Goal: Communication & Community: Ask a question

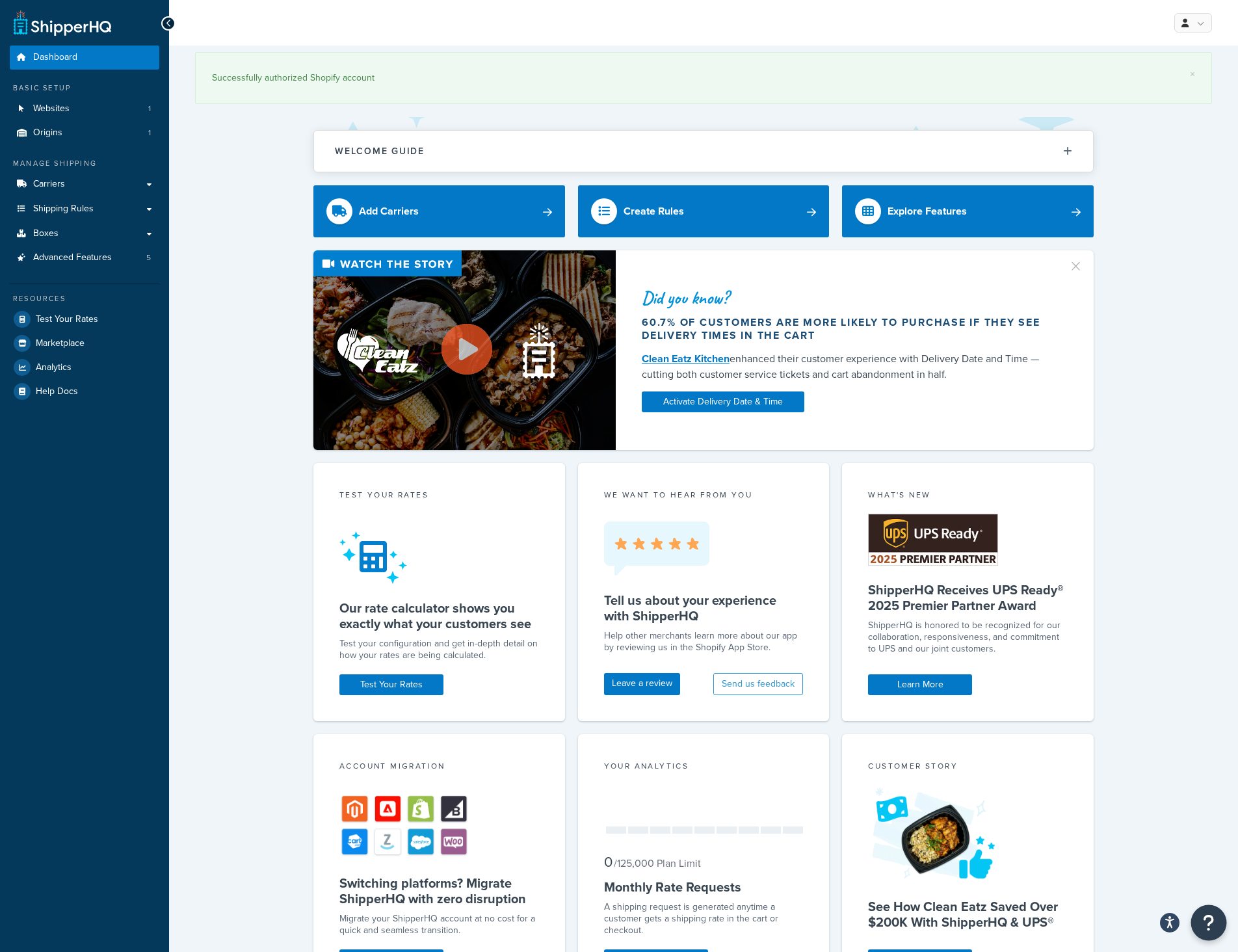
click at [1218, 935] on button "Open Resource Center" at bounding box center [1208, 922] width 35 height 35
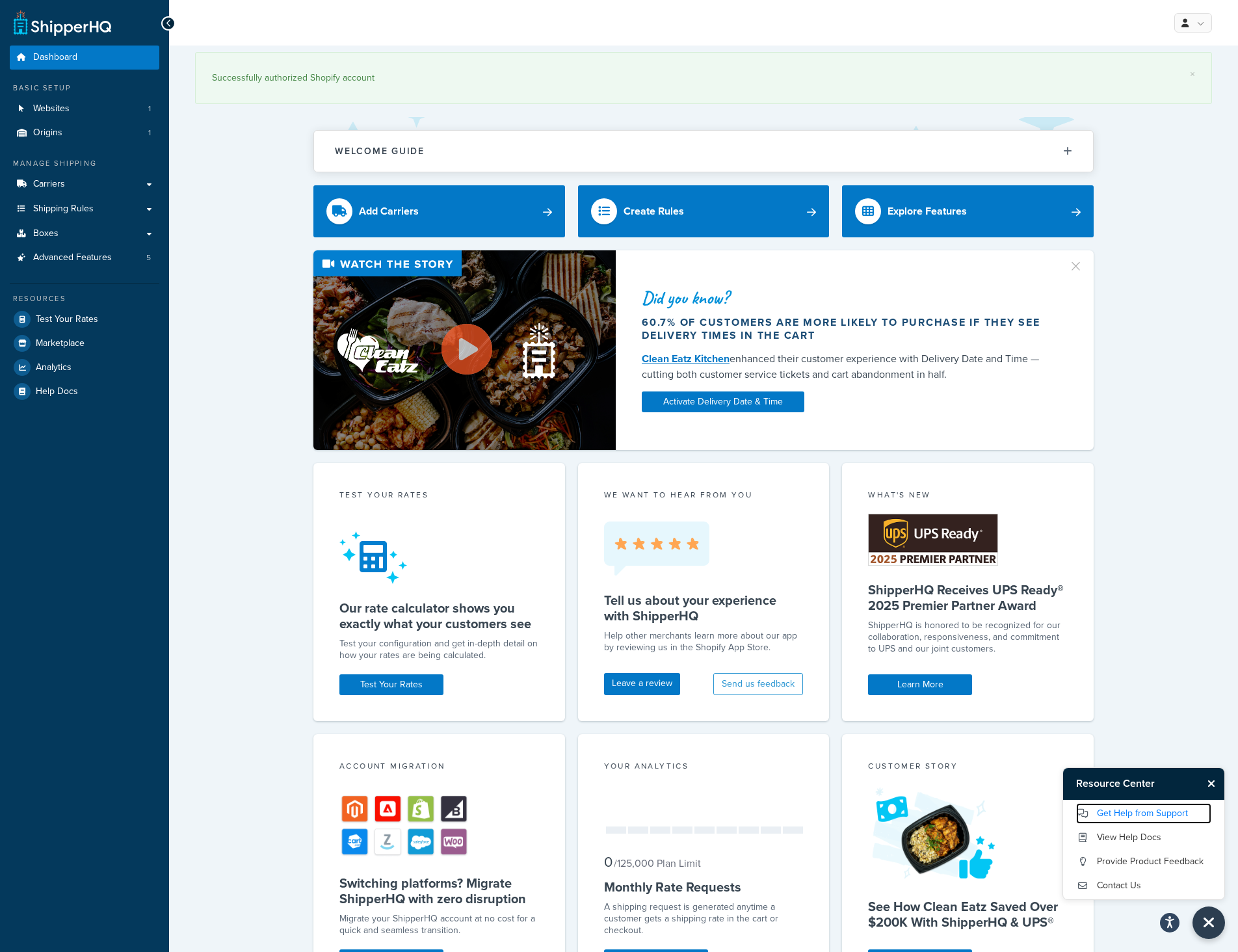
click at [1148, 818] on link "Get Help from Support" at bounding box center [1144, 813] width 136 height 21
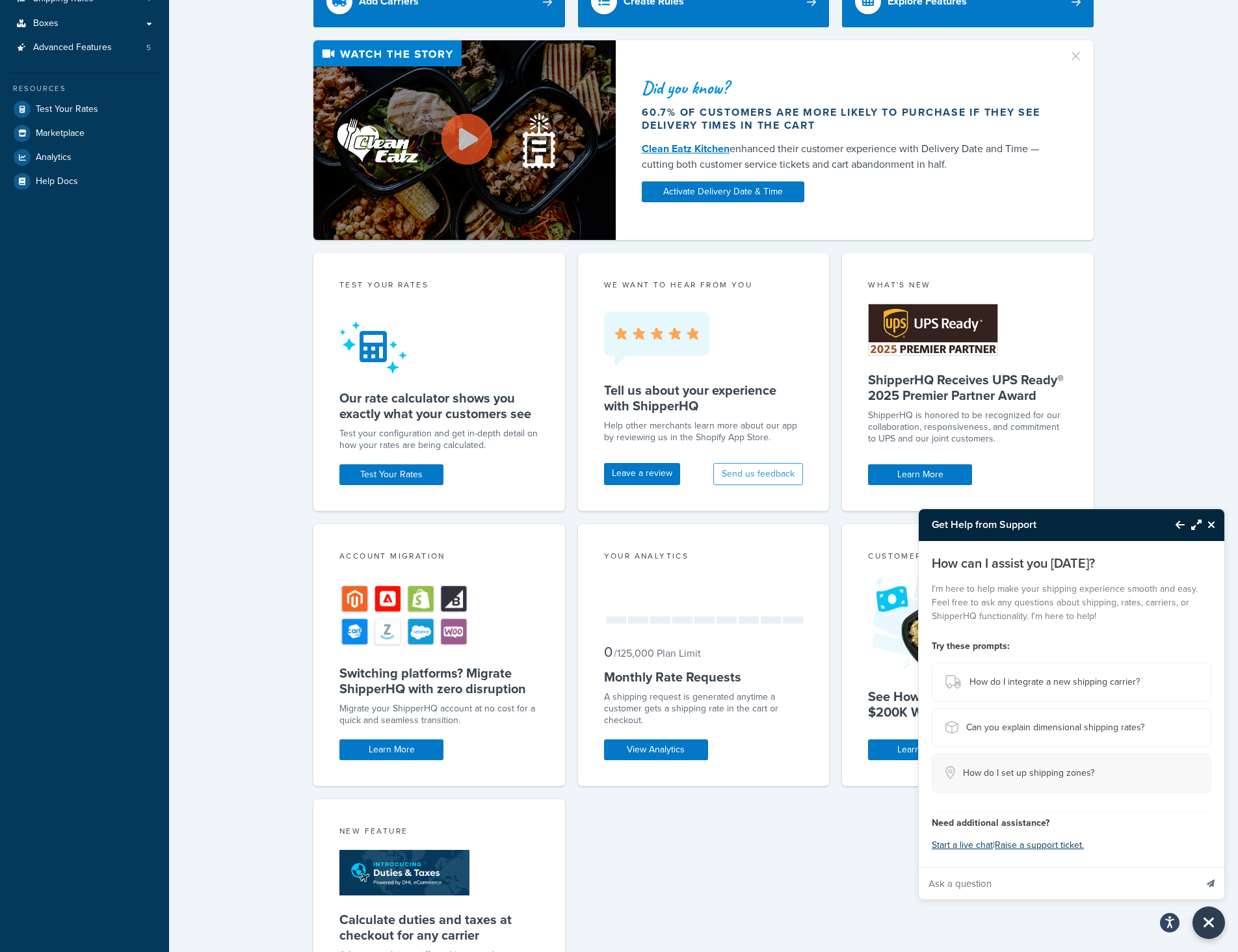
scroll to position [260, 0]
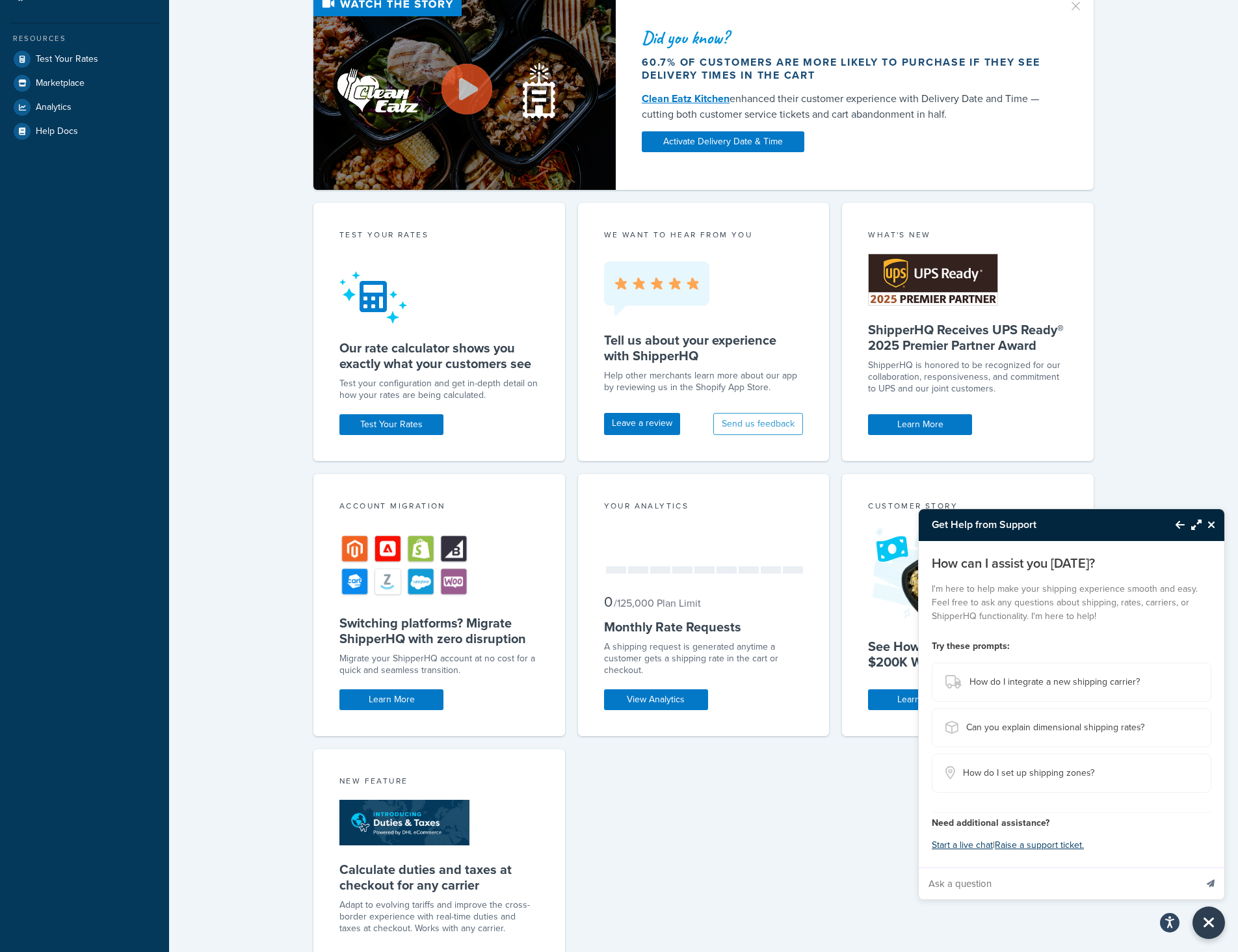
click at [1027, 880] on input "Ask a question" at bounding box center [1057, 883] width 277 height 32
type input "Our Shipping Rates are not properly pulling in accordance to our agreement with…"
click at [1198, 868] on button "Send message" at bounding box center [1211, 883] width 28 height 32
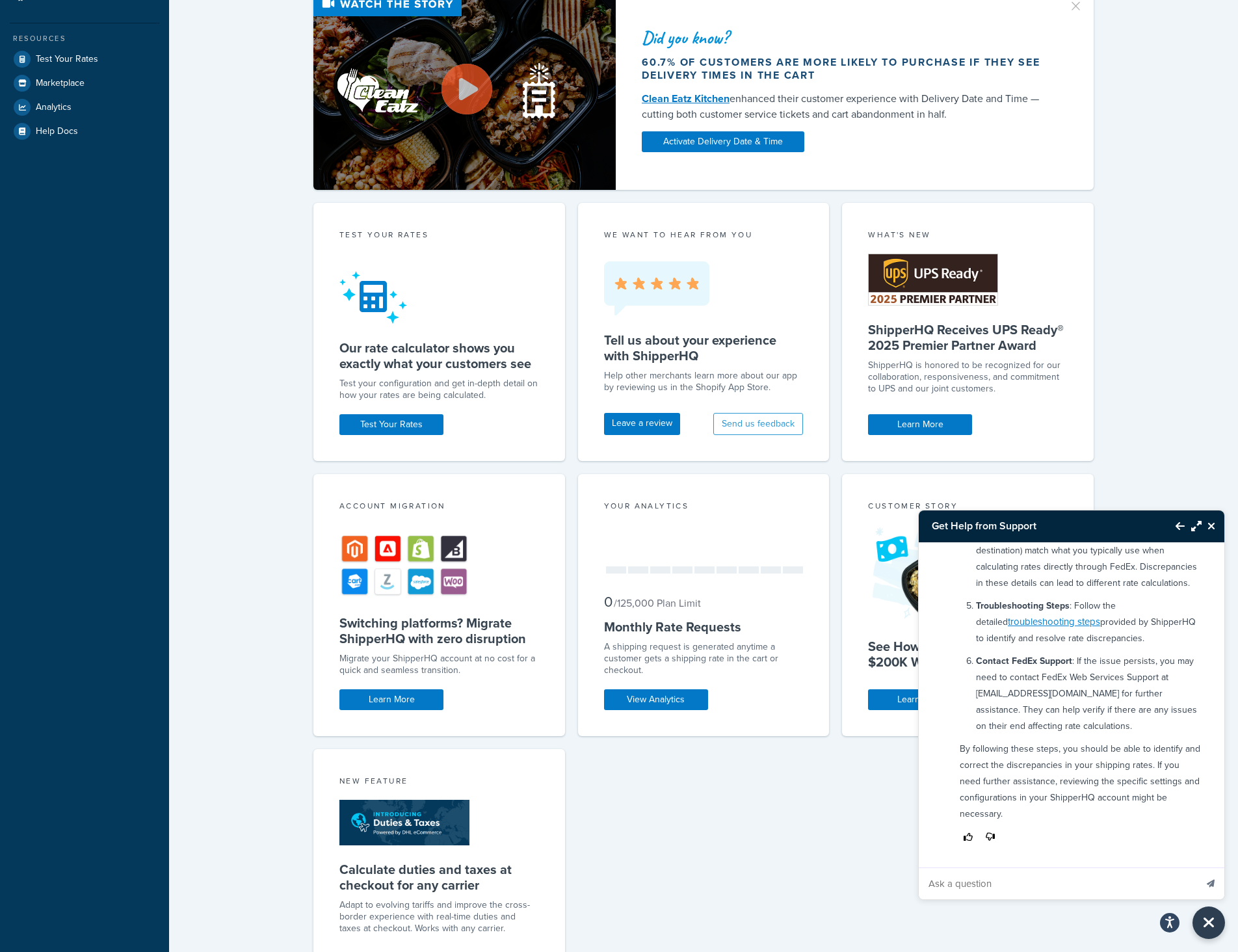
scroll to position [432, 0]
click at [1158, 922] on div "× Successfully authorized Shopify account Welcome Guide ShipperHQ: An Overview …" at bounding box center [704, 419] width 1070 height 1267
click at [1201, 920] on button "Close Resource Center" at bounding box center [1208, 922] width 35 height 35
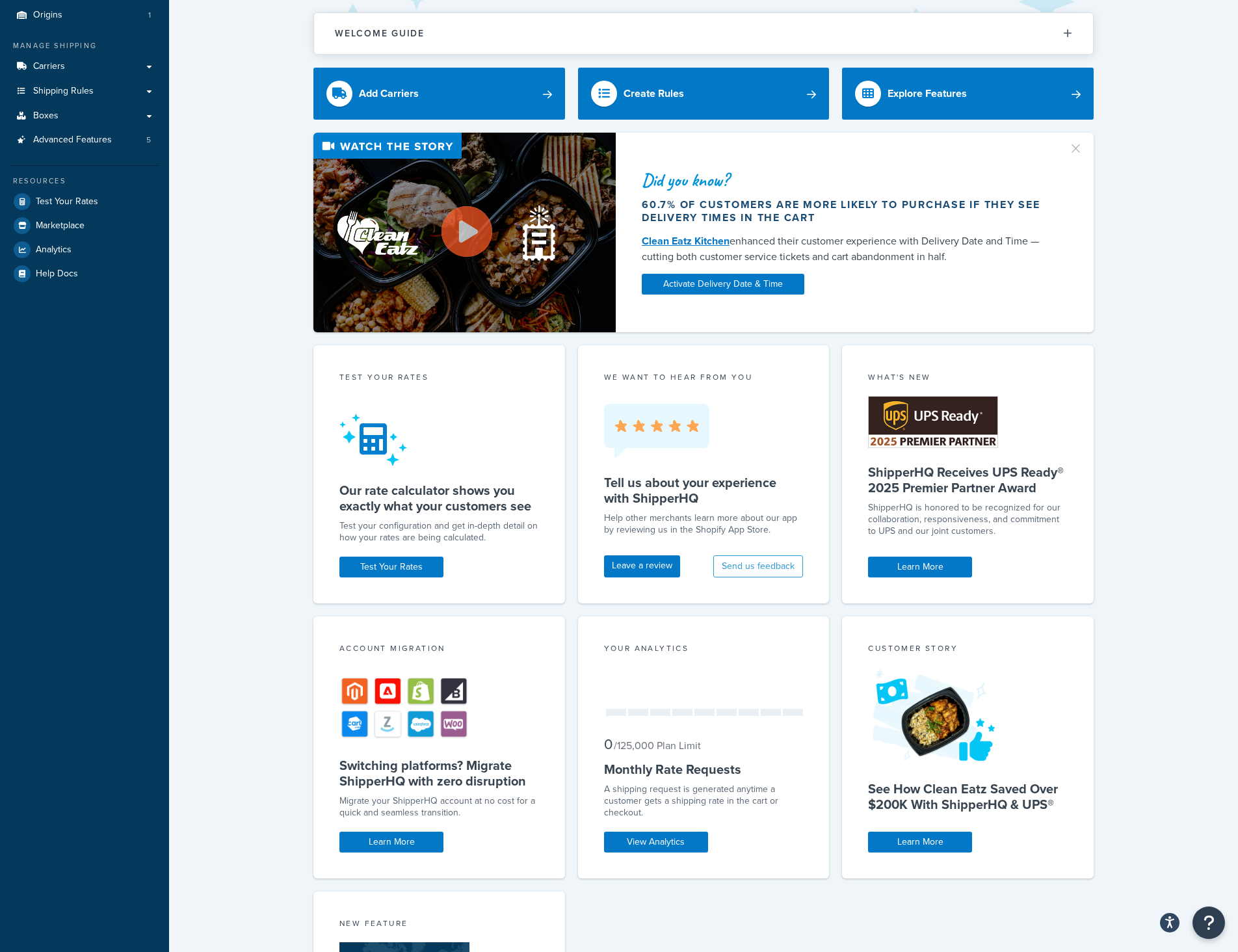
scroll to position [0, 0]
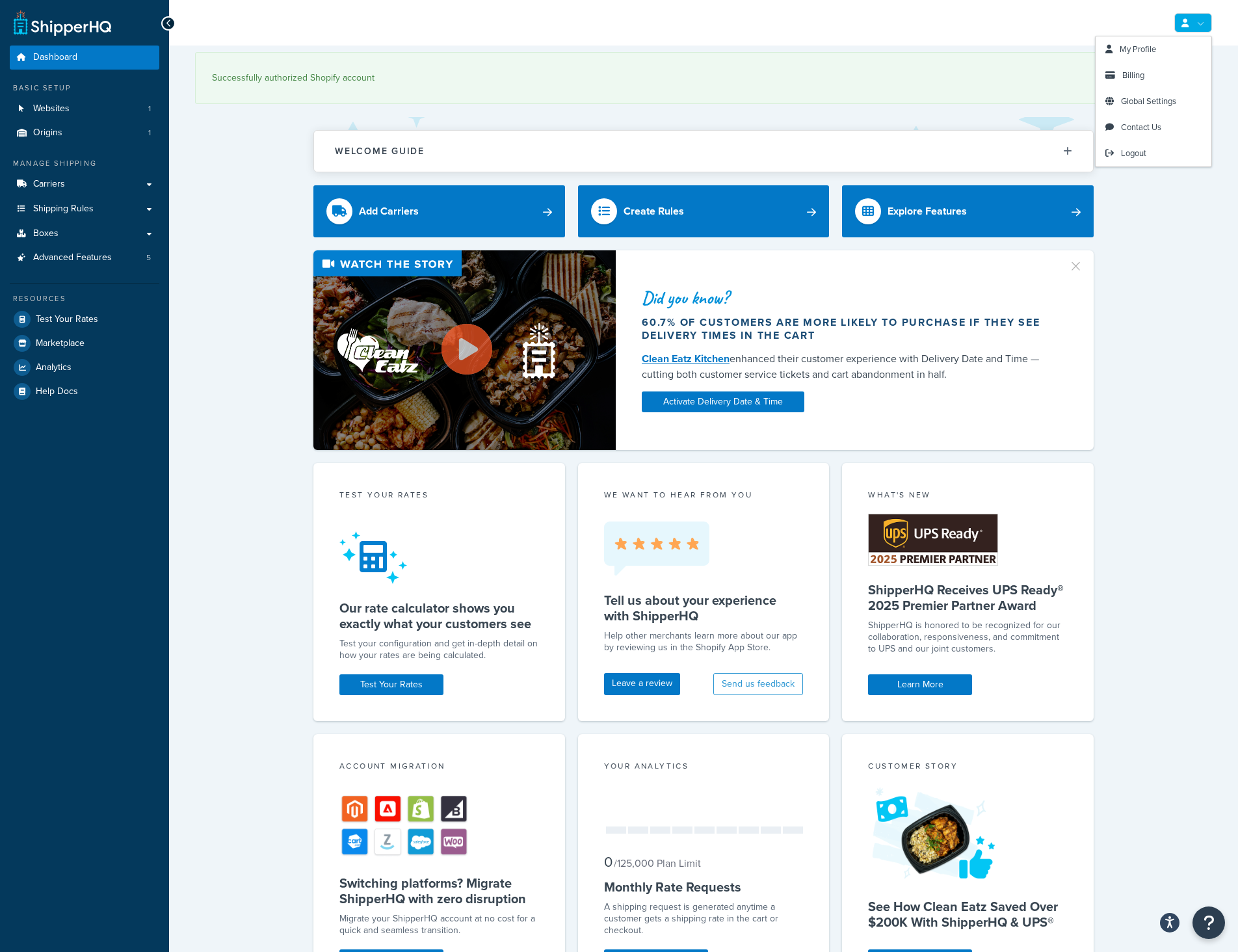
click at [1168, 22] on div "My Profile Billing Global Settings Contact Us Logout" at bounding box center [704, 23] width 1070 height 46
click at [1172, 22] on ul "My Profile Billing Global Settings Contact Us Logout" at bounding box center [1192, 23] width 40 height 19
click at [1186, 19] on icon at bounding box center [1184, 23] width 7 height 9
click at [1123, 131] on span "Contact Us" at bounding box center [1141, 127] width 40 height 12
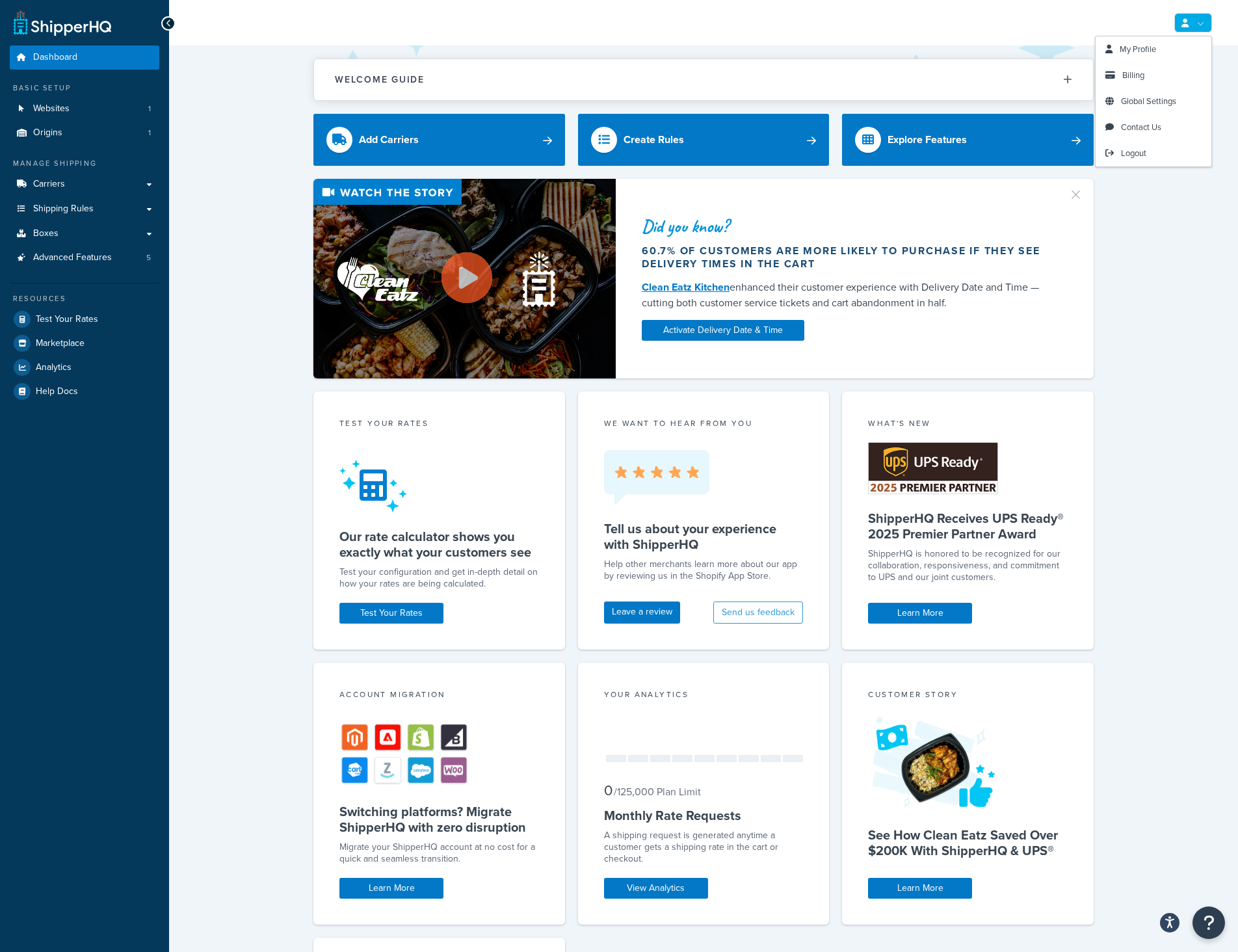
click at [1194, 30] on link at bounding box center [1193, 23] width 37 height 19
click at [255, 340] on div "Did you know? 60.7% of customers are more likely to purchase if they see delive…" at bounding box center [704, 278] width 1017 height 200
click at [1205, 927] on icon "Open Resource Center" at bounding box center [1209, 922] width 12 height 18
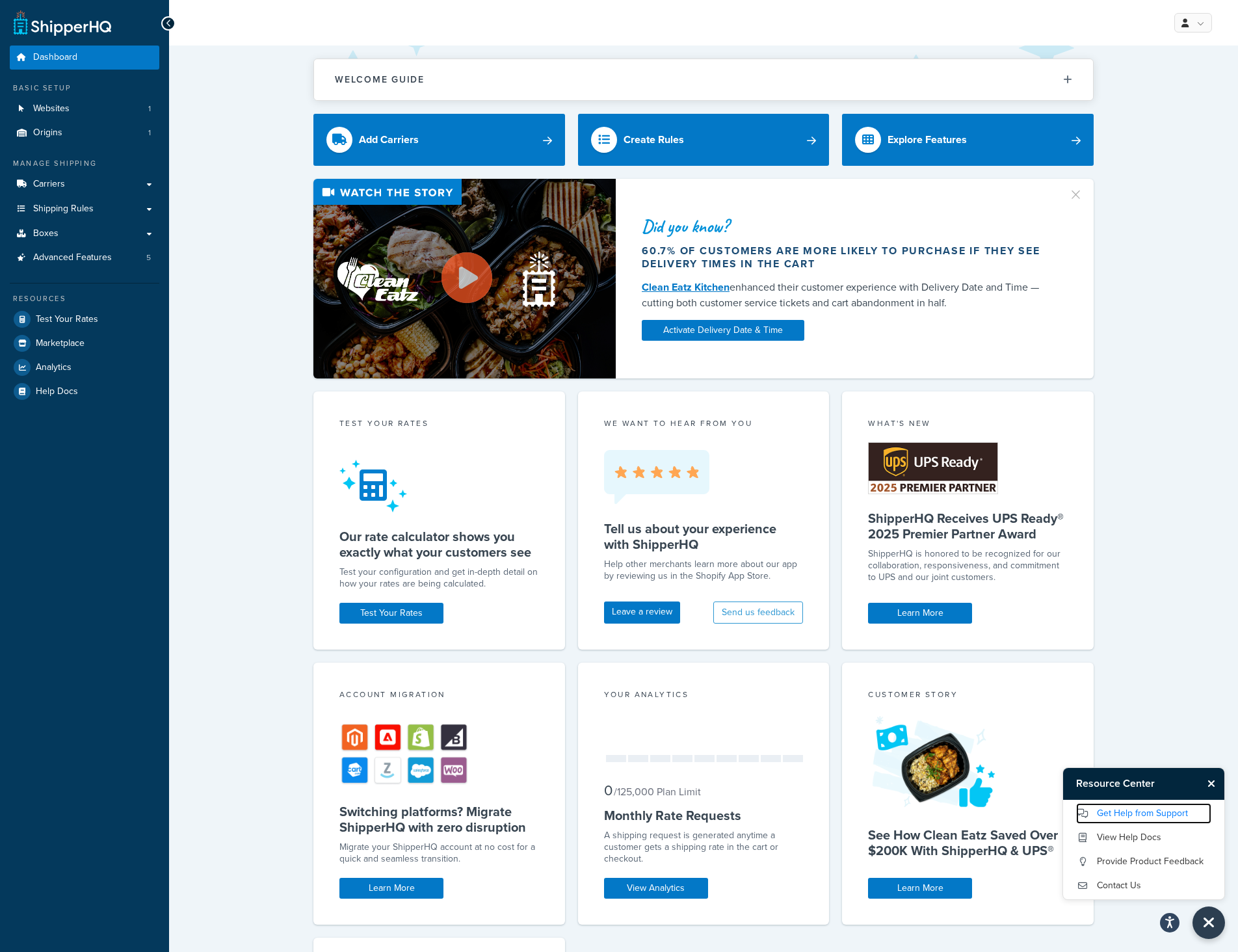
click at [1140, 813] on link "Get Help from Support" at bounding box center [1144, 813] width 136 height 21
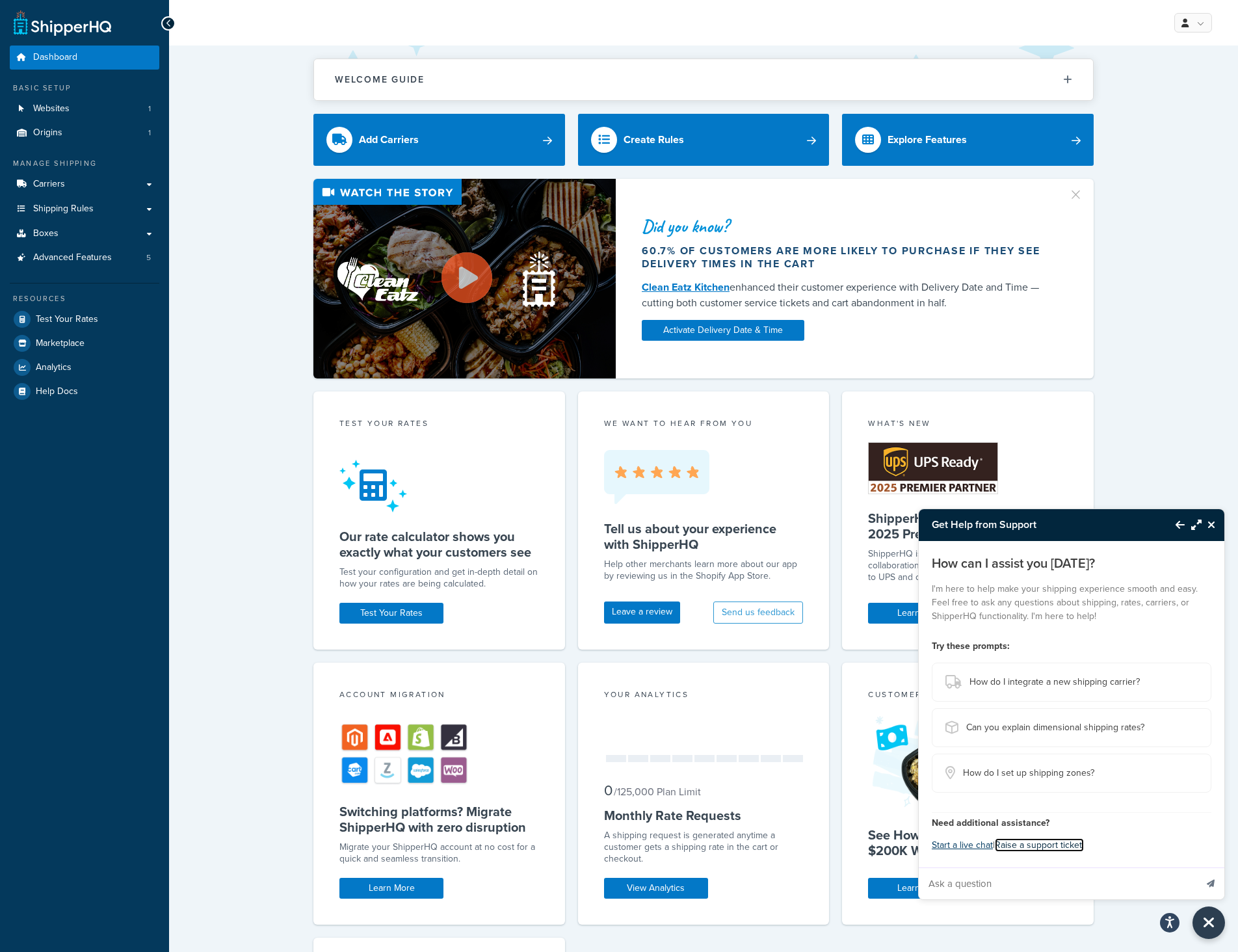
click at [1063, 848] on link "Raise a support ticket." at bounding box center [1039, 845] width 89 height 13
